Goal: Task Accomplishment & Management: Complete application form

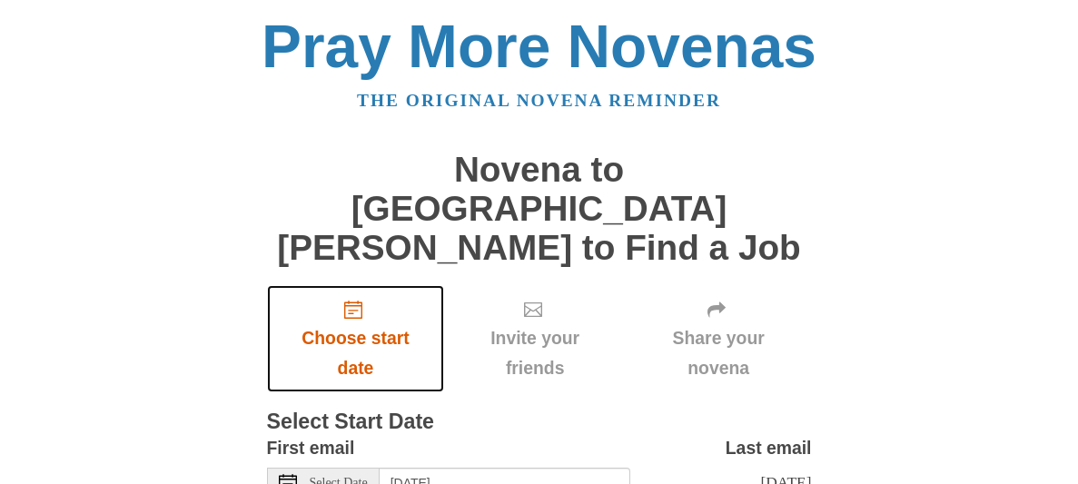
click at [358, 372] on span "Choose start date" at bounding box center [356, 353] width 142 height 60
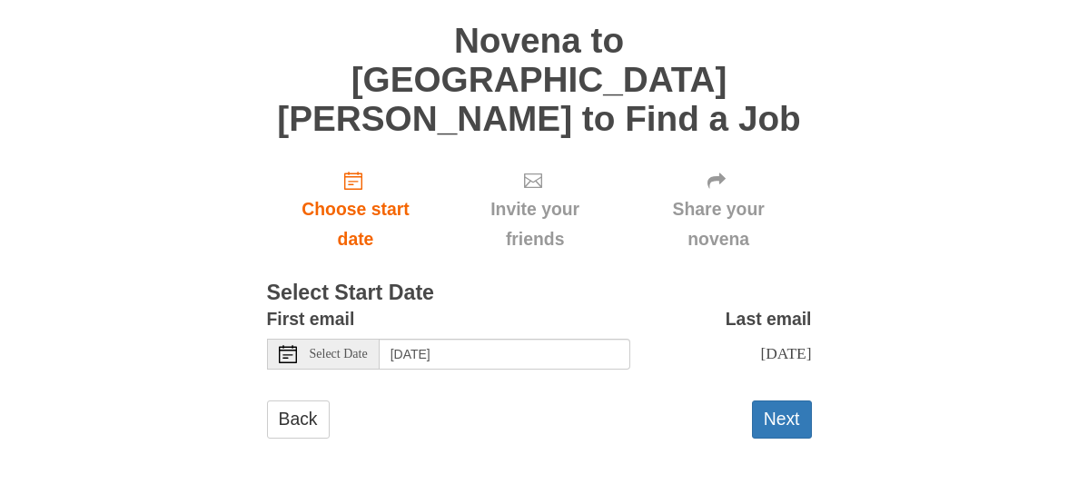
scroll to position [223, 0]
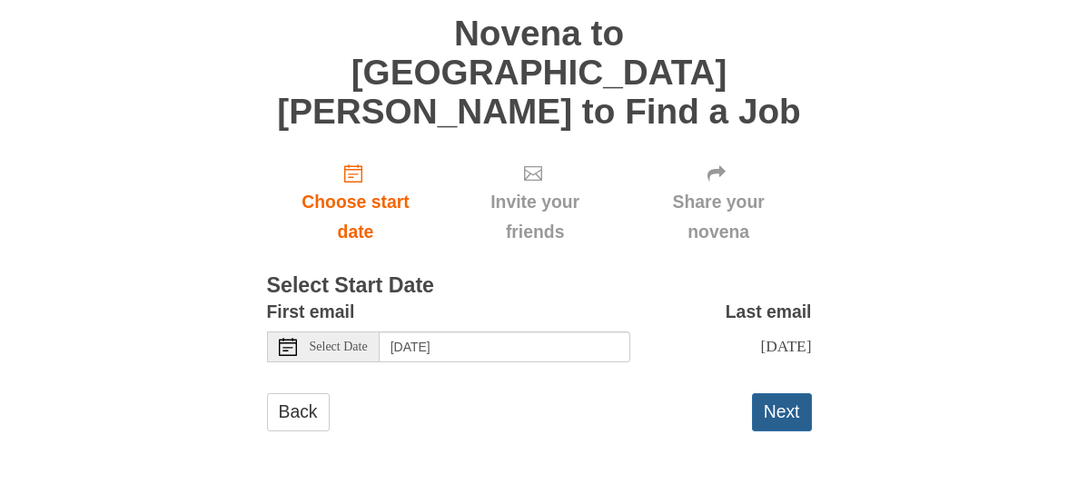
click at [766, 393] on button "Next" at bounding box center [782, 411] width 60 height 37
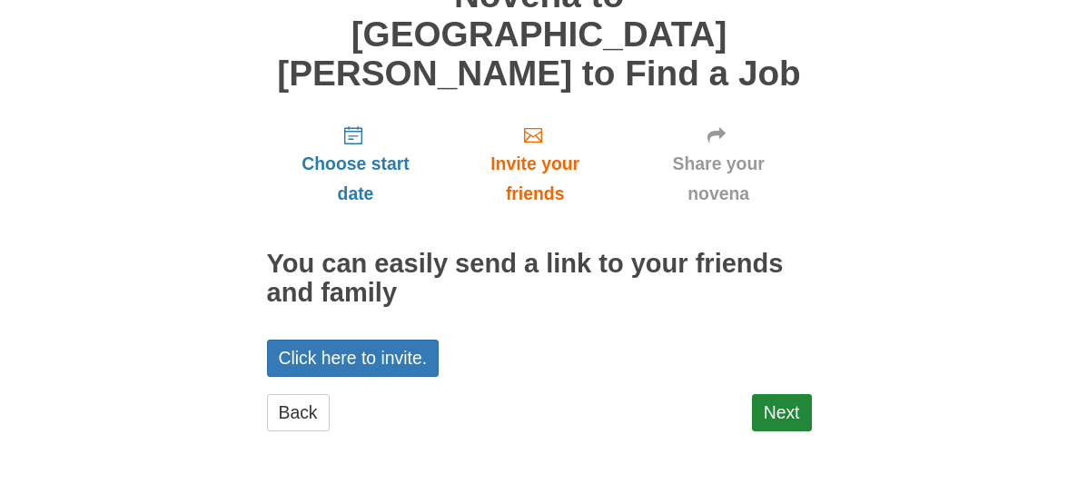
scroll to position [280, 0]
click at [778, 394] on link "Next" at bounding box center [782, 412] width 60 height 37
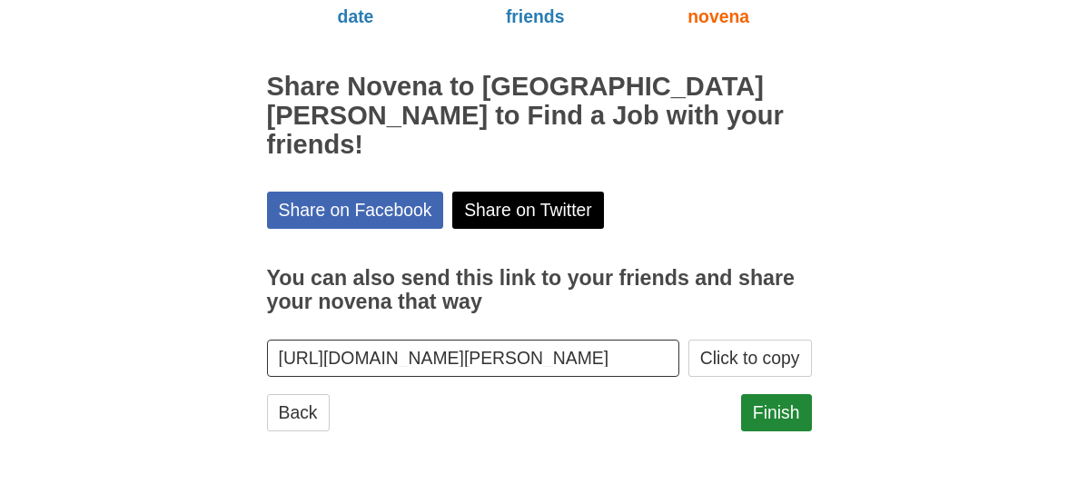
scroll to position [460, 0]
